Goal: Information Seeking & Learning: Learn about a topic

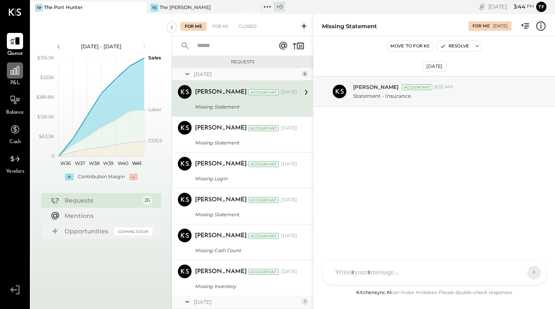
click at [17, 68] on icon at bounding box center [15, 70] width 9 height 9
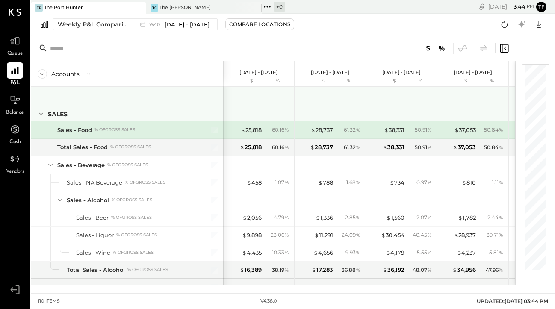
click at [44, 115] on icon at bounding box center [40, 113] width 9 height 9
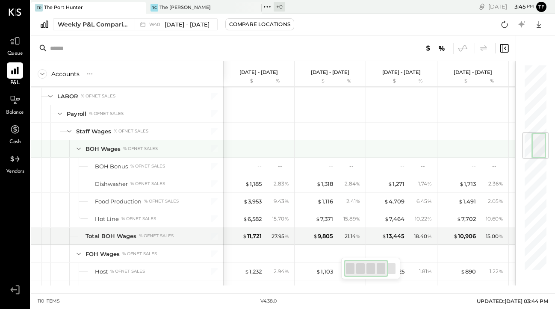
scroll to position [514, 0]
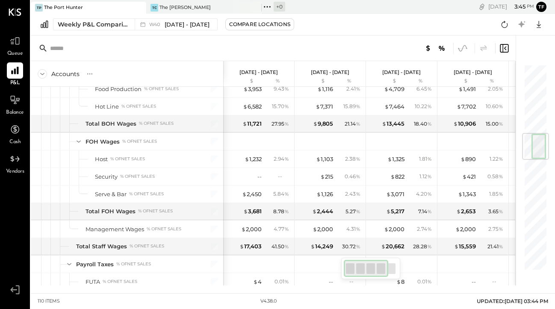
click at [464, 47] on icon at bounding box center [462, 48] width 11 height 11
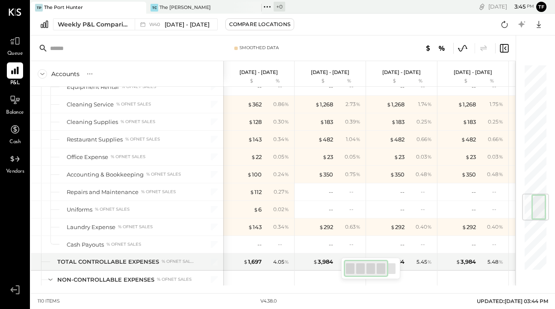
scroll to position [0, 1]
click at [118, 24] on div "Weekly P&L Comparison" at bounding box center [94, 24] width 72 height 9
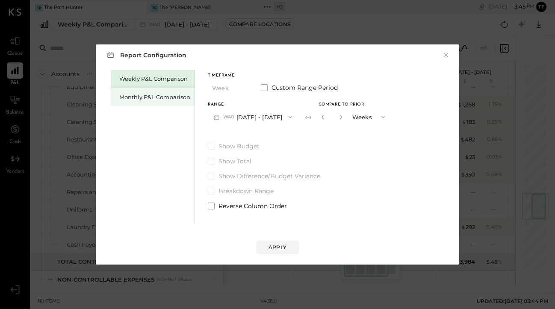
click at [162, 101] on div "Monthly P&L Comparison" at bounding box center [154, 97] width 71 height 8
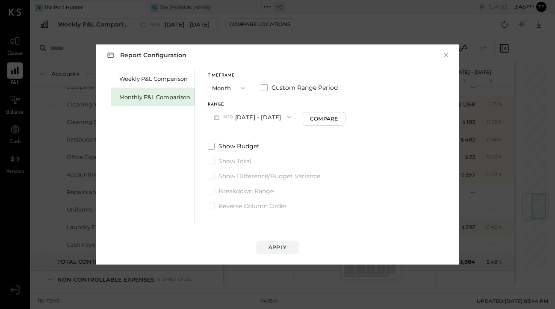
click at [235, 89] on span "button" at bounding box center [240, 88] width 11 height 7
click at [227, 134] on div "Year" at bounding box center [229, 133] width 42 height 15
click at [278, 247] on div "Apply" at bounding box center [278, 247] width 18 height 7
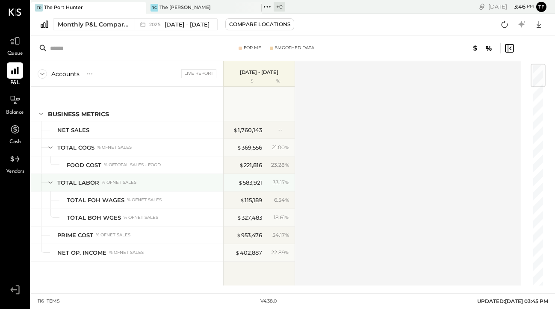
click at [52, 183] on icon at bounding box center [50, 182] width 9 height 9
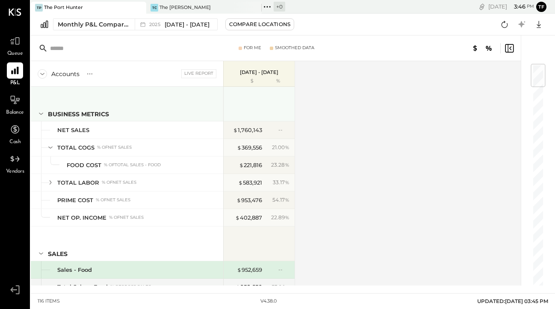
click at [41, 119] on icon at bounding box center [40, 113] width 9 height 9
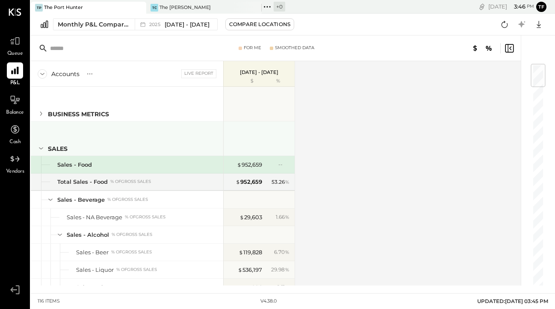
click at [42, 147] on icon at bounding box center [40, 148] width 9 height 9
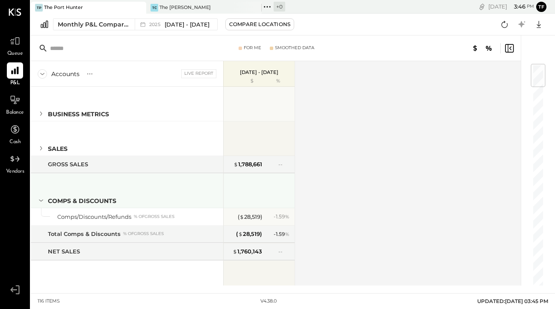
click at [38, 198] on icon at bounding box center [40, 200] width 9 height 9
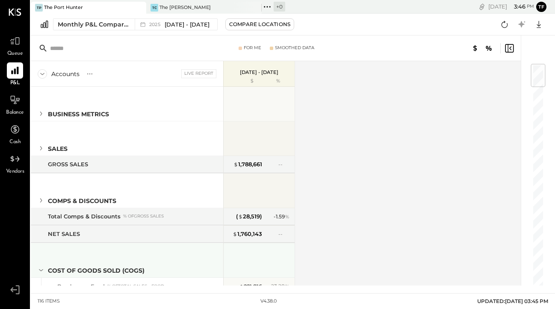
click at [42, 267] on icon at bounding box center [40, 270] width 9 height 9
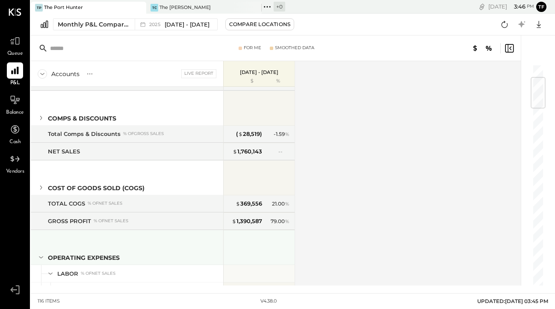
click at [40, 256] on icon at bounding box center [40, 257] width 9 height 9
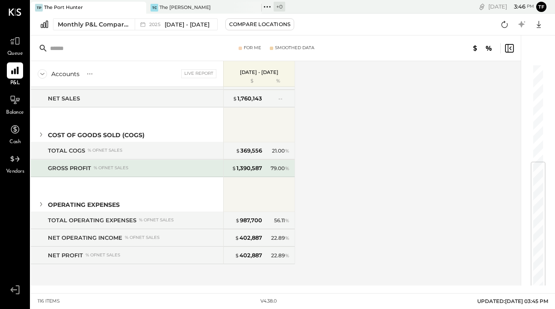
scroll to position [0, 0]
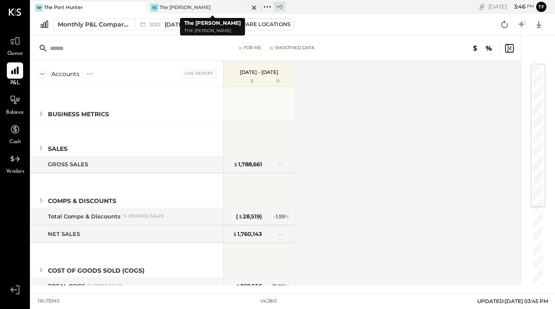
click at [184, 5] on div "The [PERSON_NAME]" at bounding box center [185, 7] width 51 height 7
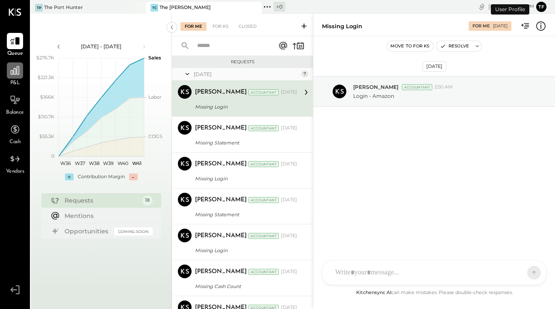
click at [19, 78] on div at bounding box center [15, 70] width 16 height 16
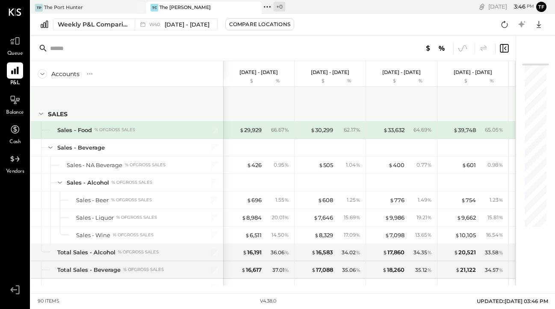
click at [43, 112] on icon at bounding box center [40, 113] width 9 height 9
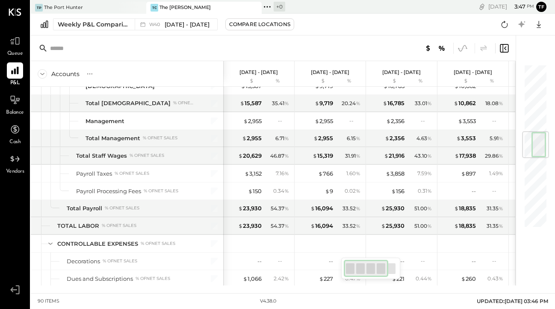
click at [462, 53] on icon at bounding box center [462, 48] width 11 height 11
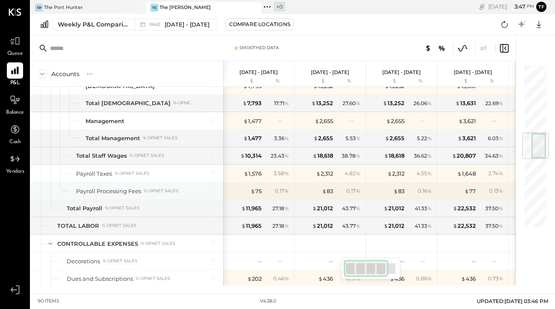
scroll to position [1013, 0]
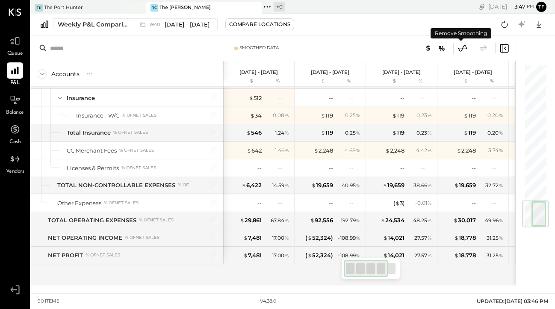
click at [460, 52] on icon at bounding box center [462, 48] width 11 height 11
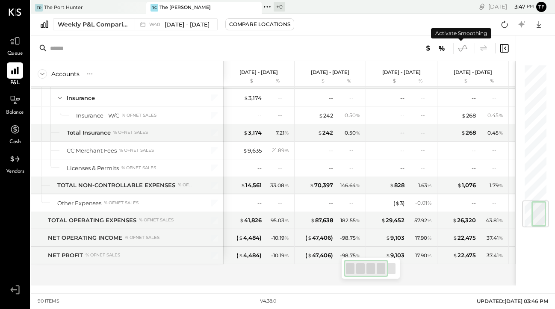
click at [460, 52] on icon at bounding box center [462, 48] width 11 height 11
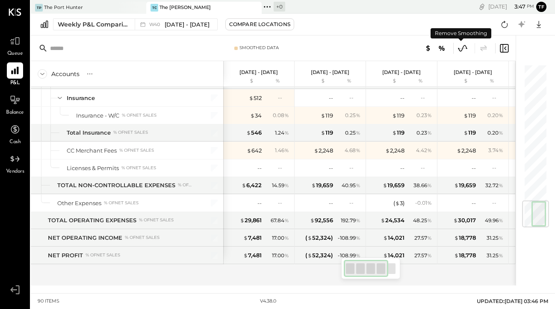
click at [460, 52] on icon at bounding box center [462, 48] width 11 height 11
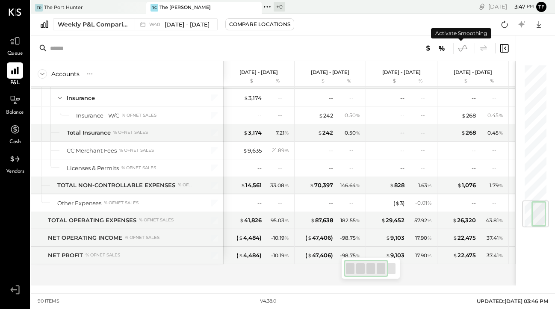
click at [460, 52] on icon at bounding box center [462, 48] width 11 height 11
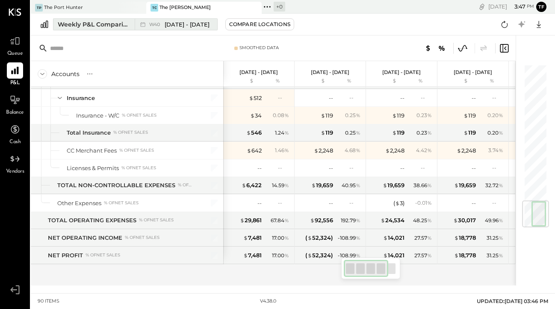
click at [99, 24] on div "Weekly P&L Comparison" at bounding box center [94, 24] width 72 height 9
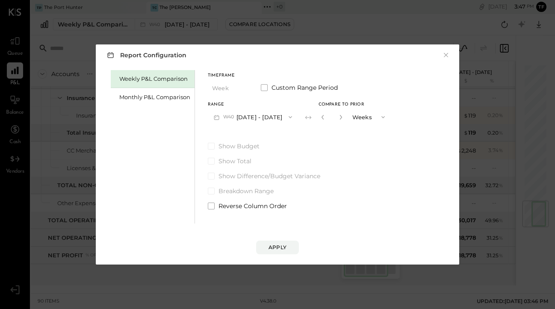
click at [149, 111] on div "Weekly P&L Comparison Monthly P&L Comparison" at bounding box center [153, 147] width 84 height 154
click at [147, 101] on div "Monthly P&L Comparison" at bounding box center [154, 97] width 71 height 8
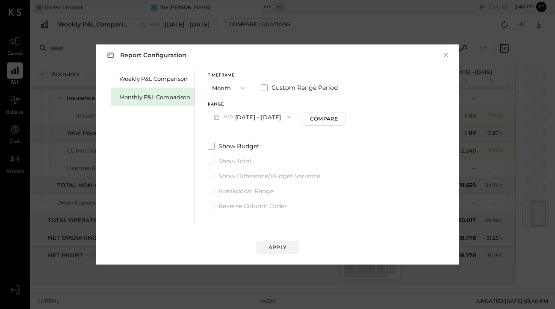
click at [256, 124] on button "M10 [DATE] - [DATE]" at bounding box center [252, 117] width 89 height 16
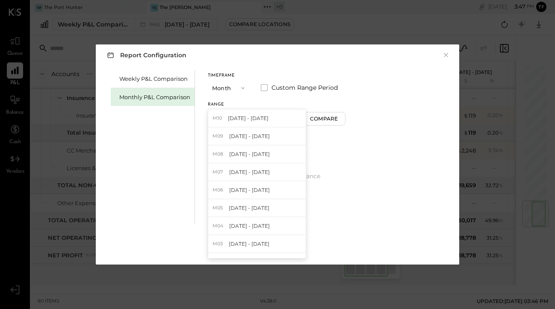
click at [231, 75] on div "Timeframe" at bounding box center [229, 76] width 43 height 4
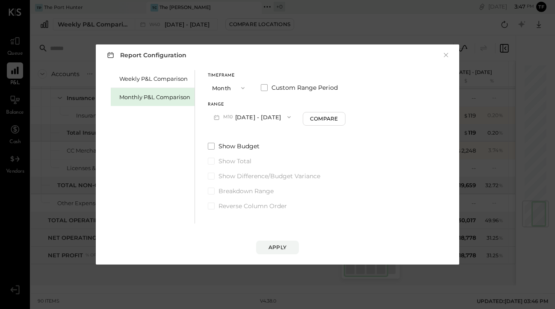
click at [227, 88] on button "Month" at bounding box center [229, 88] width 43 height 16
click at [223, 134] on span "Year" at bounding box center [221, 134] width 12 height 6
click at [282, 247] on div "Apply" at bounding box center [278, 247] width 18 height 7
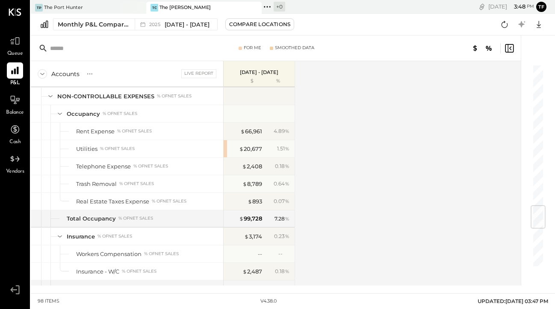
scroll to position [1522, 0]
